Goal: Transaction & Acquisition: Purchase product/service

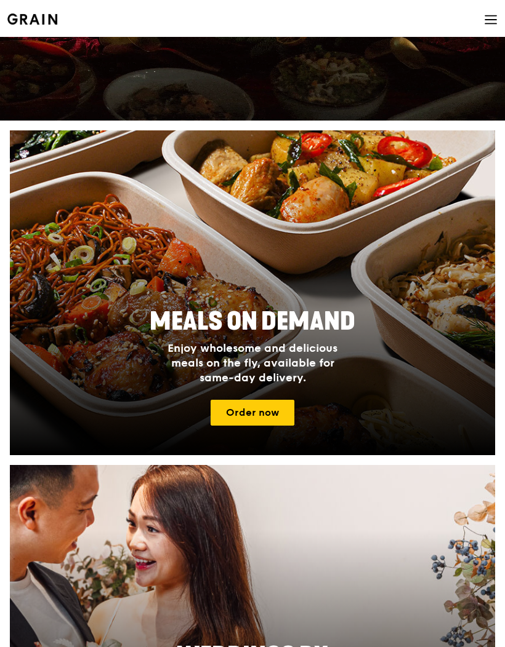
scroll to position [231, 0]
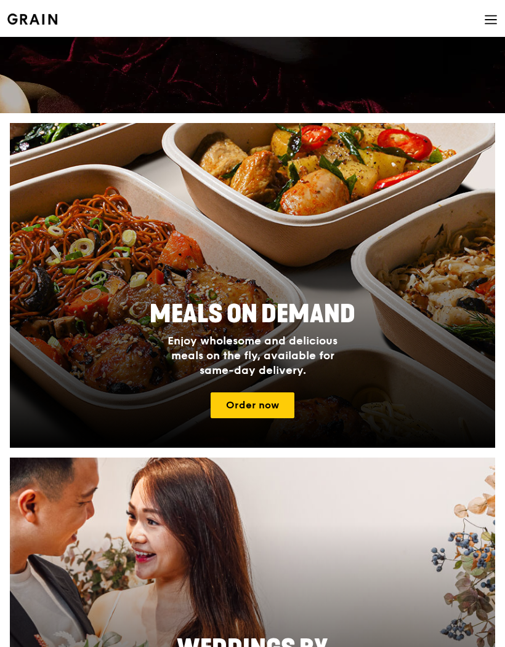
click at [256, 404] on link "Order now" at bounding box center [252, 406] width 84 height 26
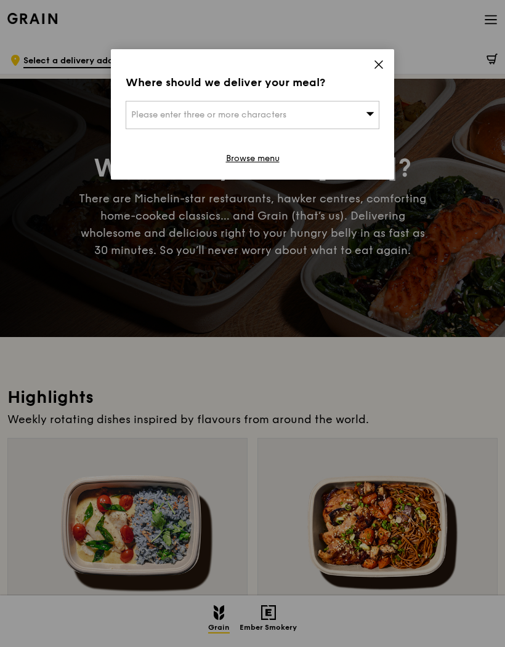
click at [250, 109] on div "Please enter three or more characters" at bounding box center [253, 115] width 254 height 28
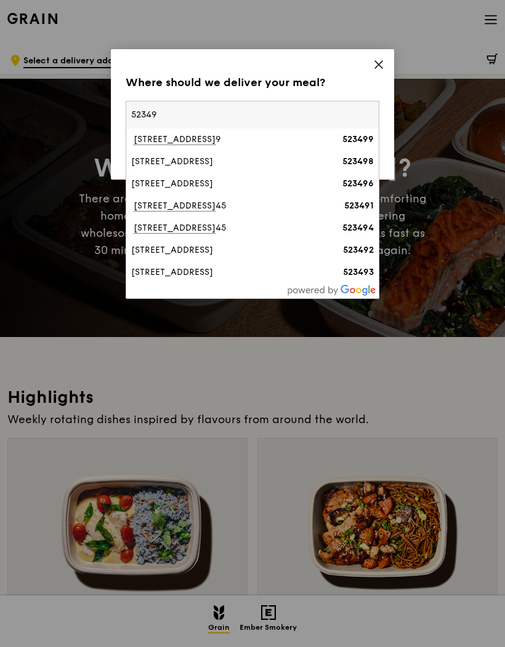
type input "523497"
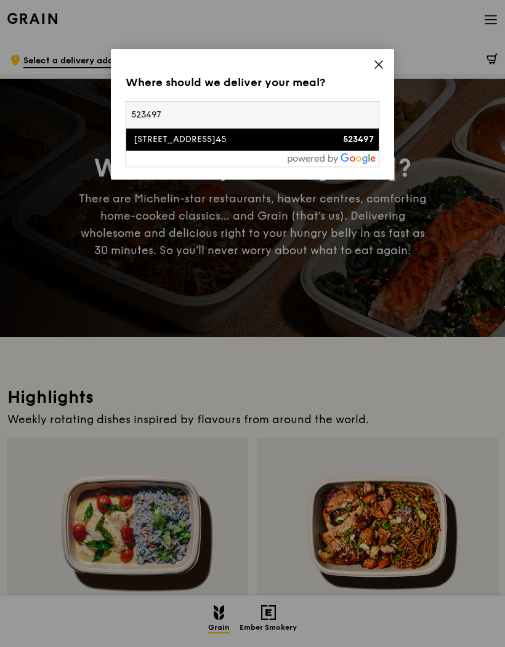
click at [232, 135] on div "[STREET_ADDRESS]" at bounding box center [222, 140] width 182 height 12
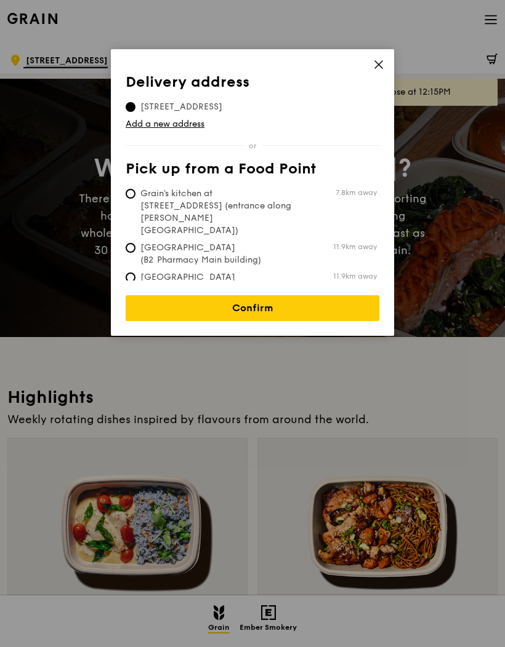
click at [220, 306] on link "Confirm" at bounding box center [253, 308] width 254 height 26
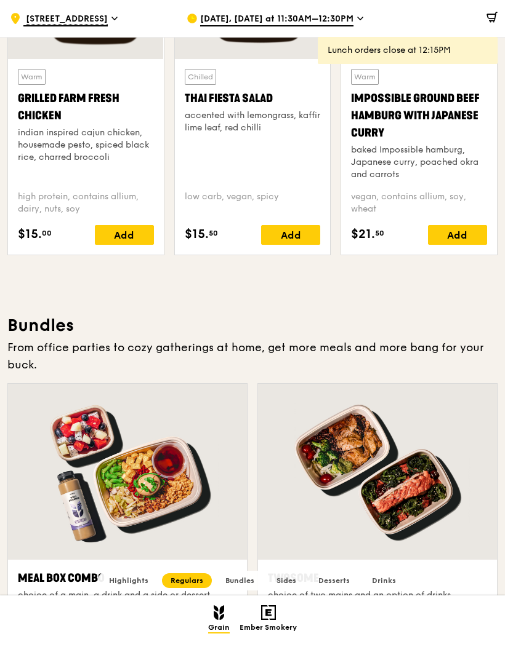
scroll to position [1443, 0]
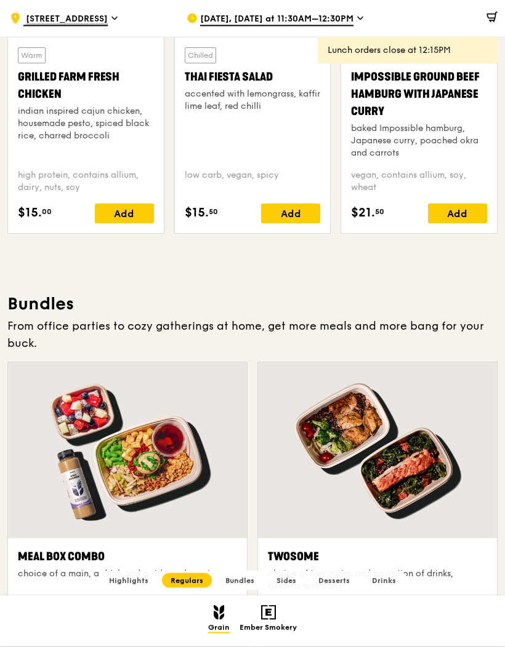
click at [102, 485] on div at bounding box center [127, 451] width 239 height 176
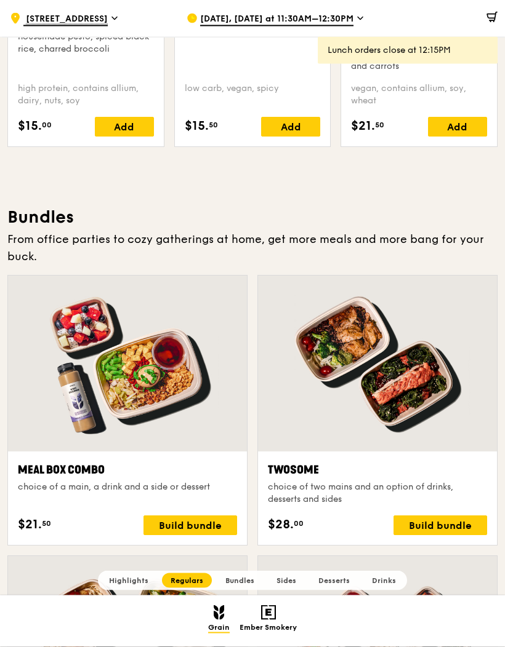
scroll to position [1534, 0]
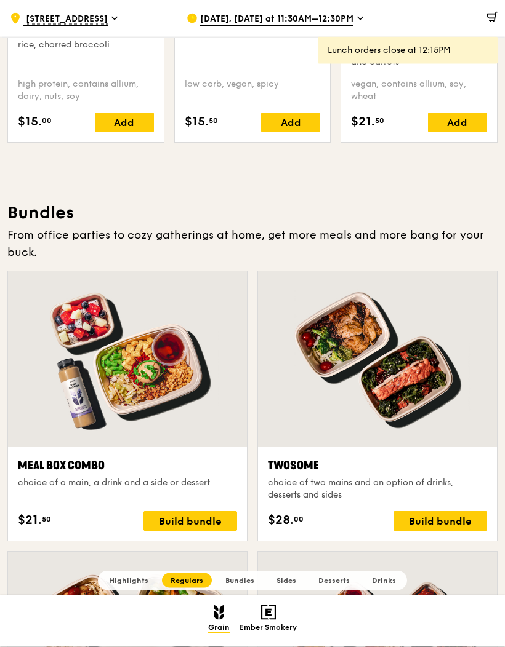
click at [180, 523] on div "Build bundle" at bounding box center [190, 522] width 94 height 20
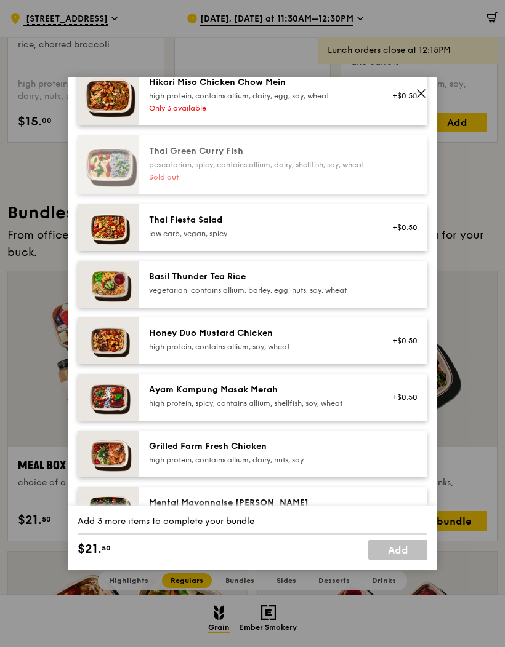
scroll to position [132, 0]
click at [364, 295] on div "vegetarian, contains allium, barley, egg, nuts, soy, wheat" at bounding box center [259, 290] width 221 height 10
click at [70, 282] on div "1x" at bounding box center [77, 276] width 14 height 14
click at [422, 102] on span at bounding box center [420, 93] width 17 height 17
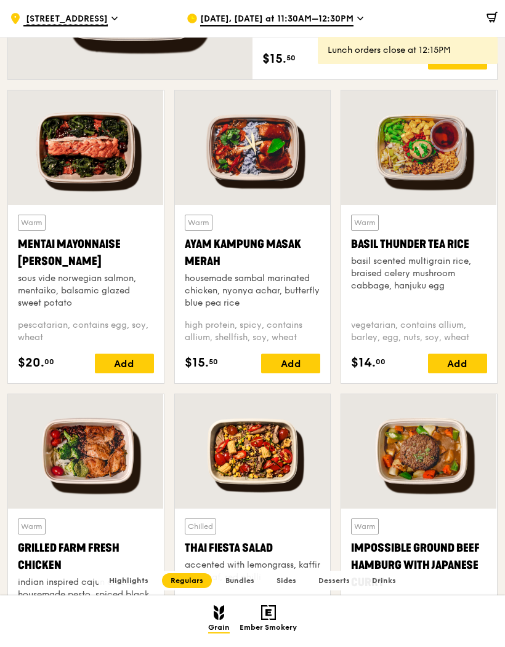
scroll to position [937, 0]
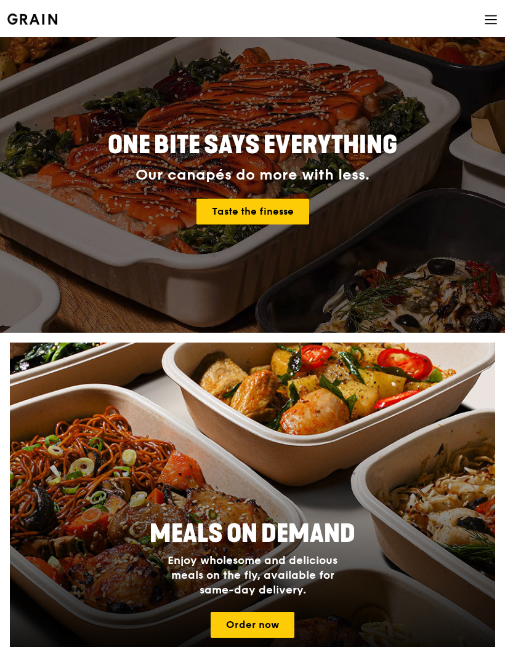
scroll to position [10, 0]
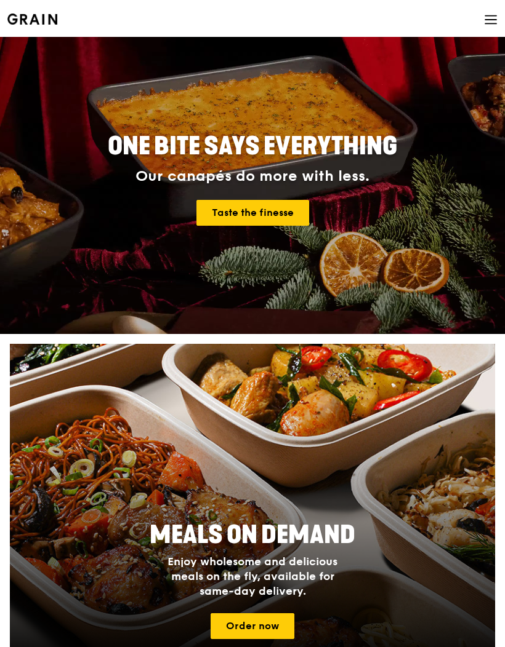
click at [265, 225] on link "Taste the finesse" at bounding box center [252, 213] width 113 height 26
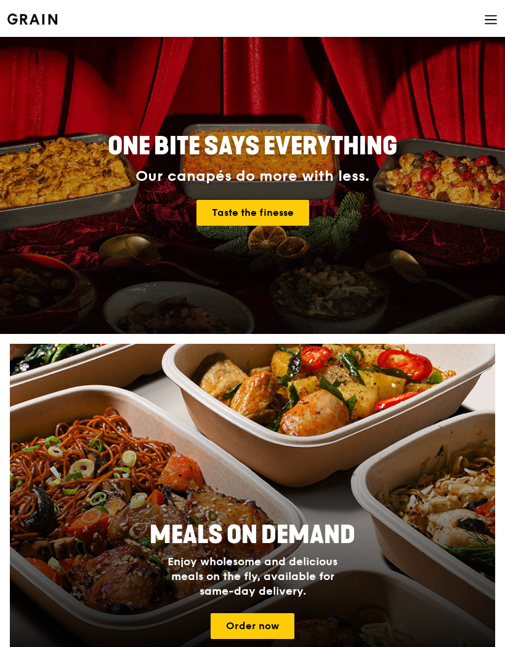
click at [286, 211] on link "Taste the finesse" at bounding box center [252, 213] width 113 height 26
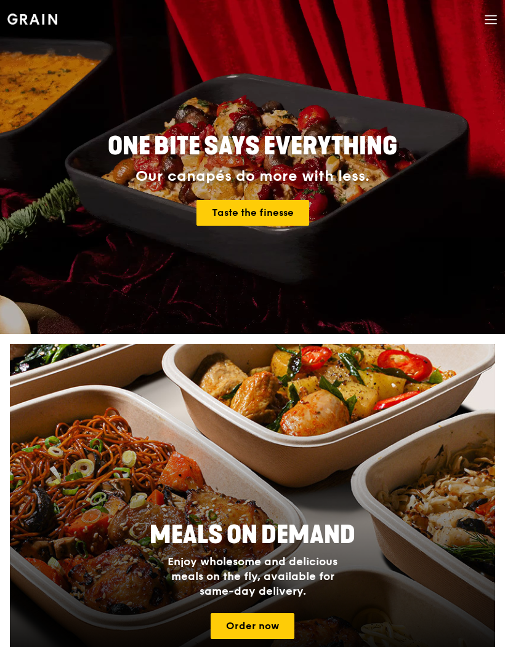
scroll to position [0, 0]
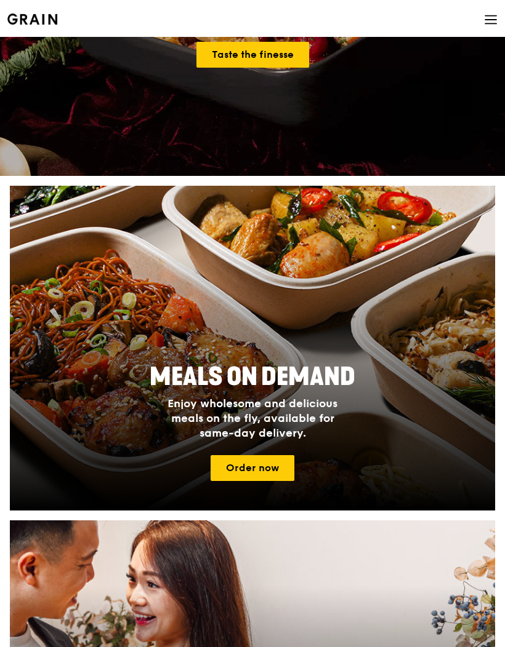
click at [261, 473] on link "Order now" at bounding box center [252, 468] width 84 height 26
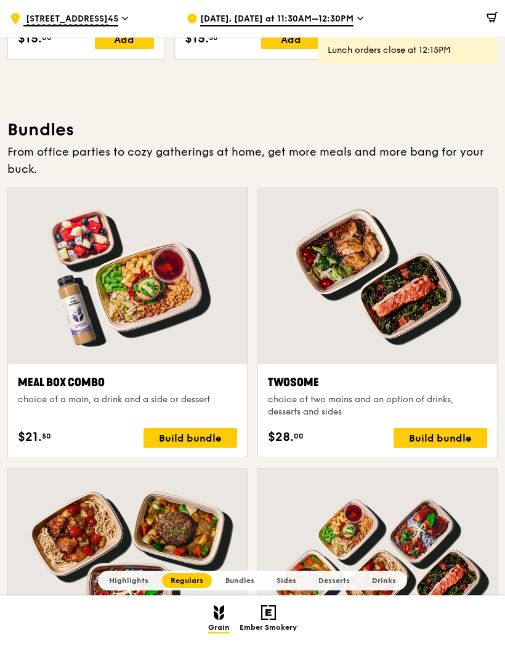
scroll to position [1636, 0]
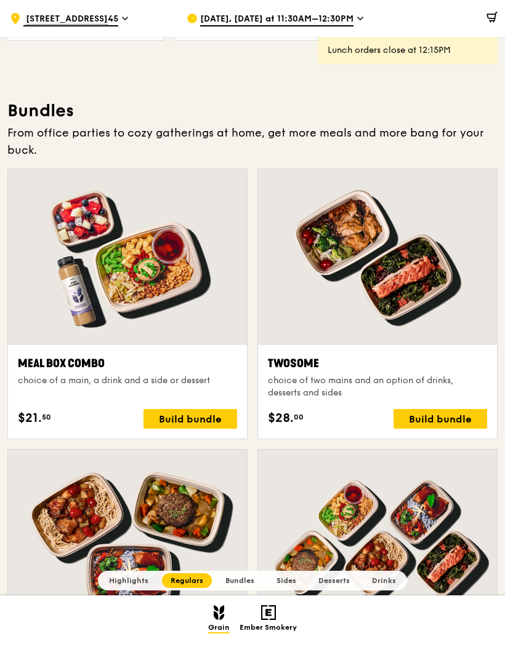
click at [191, 406] on div "Meal Box Combo choice of a main, a drink and a side or dessert $21. 50 Build bu…" at bounding box center [127, 392] width 219 height 74
click at [199, 415] on div "Build bundle" at bounding box center [190, 419] width 94 height 20
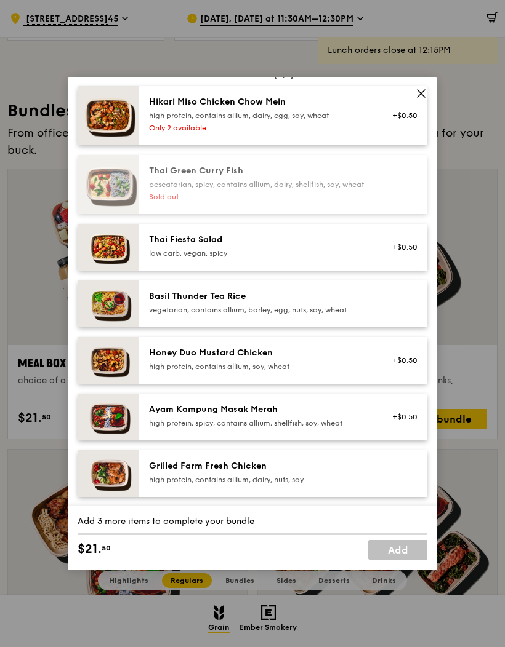
scroll to position [113, 0]
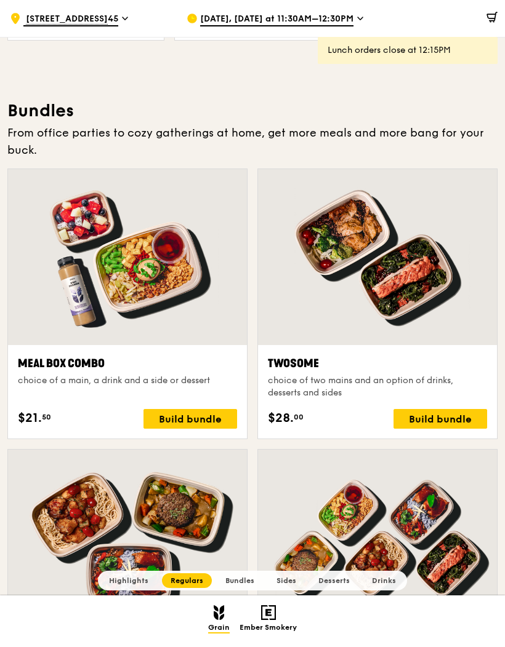
click at [485, 233] on div at bounding box center [377, 257] width 239 height 176
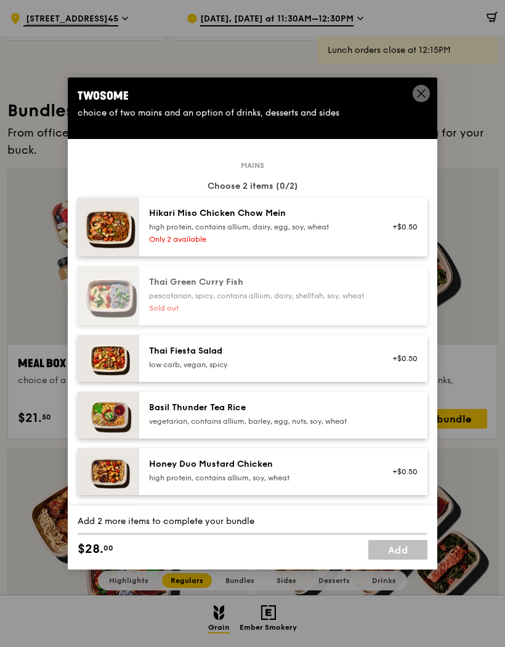
click at [426, 111] on div "Twosome choice of two mains and an option of drinks, desserts and sides" at bounding box center [252, 104] width 369 height 52
click at [414, 102] on span at bounding box center [420, 93] width 17 height 17
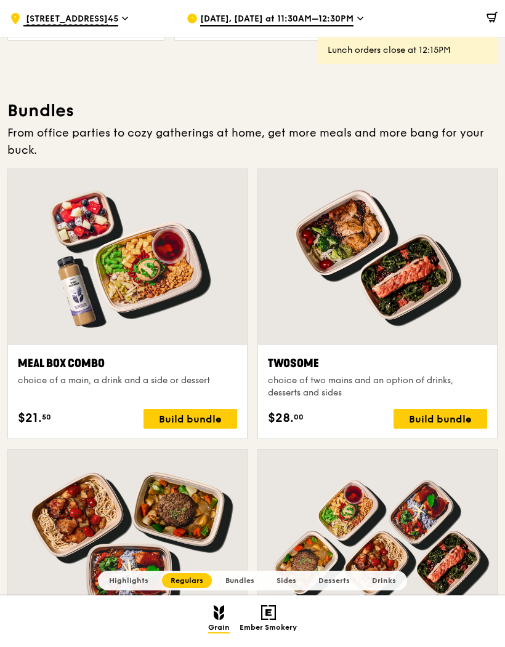
click at [421, 126] on div "From office parties to cozy gatherings at home, get more meals and more bang fo…" at bounding box center [252, 141] width 490 height 34
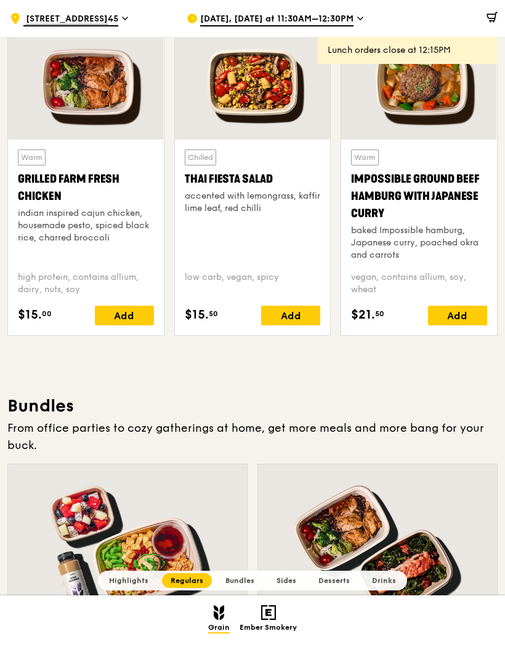
scroll to position [1382, 0]
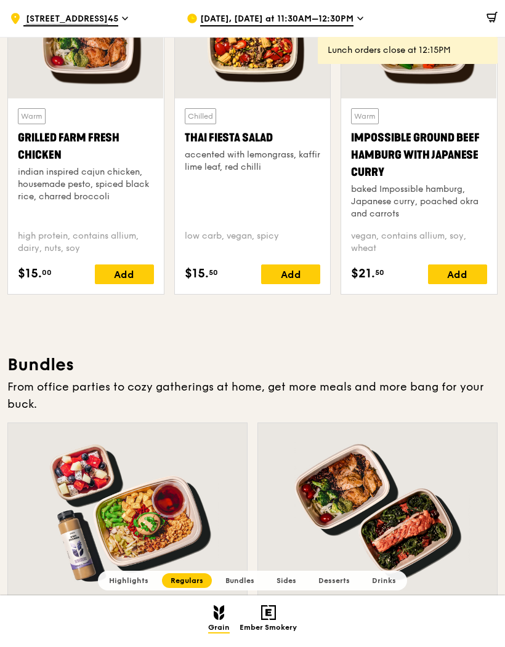
click at [197, 483] on div at bounding box center [127, 511] width 239 height 176
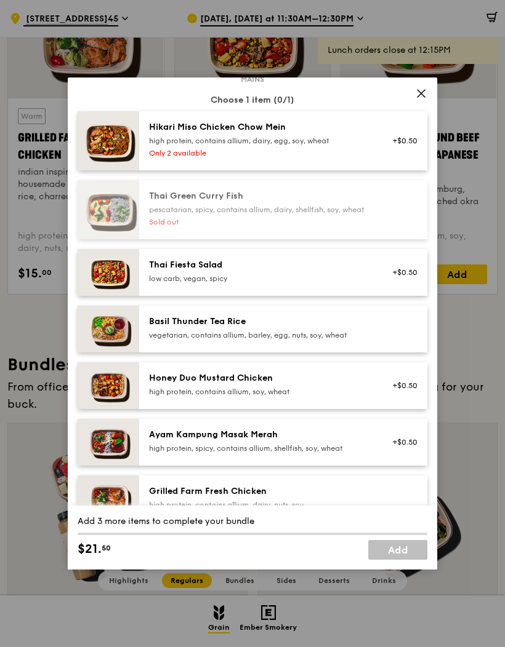
scroll to position [87, 0]
click at [392, 390] on div "+$0.50" at bounding box center [401, 385] width 33 height 10
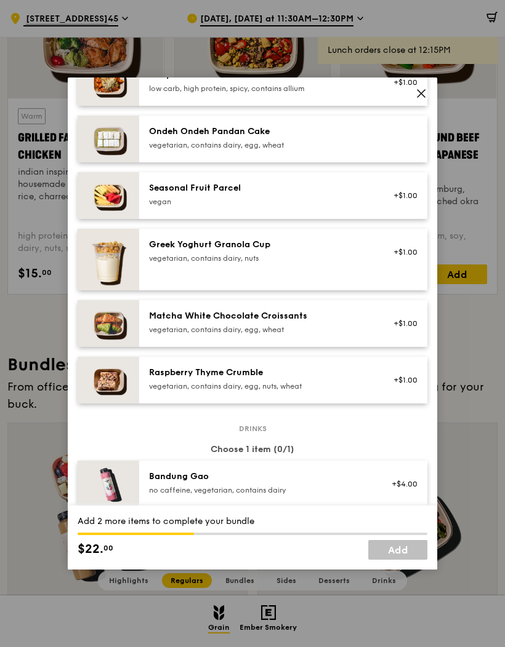
scroll to position [959, 0]
